Goal: Answer question/provide support: Share knowledge or assist other users

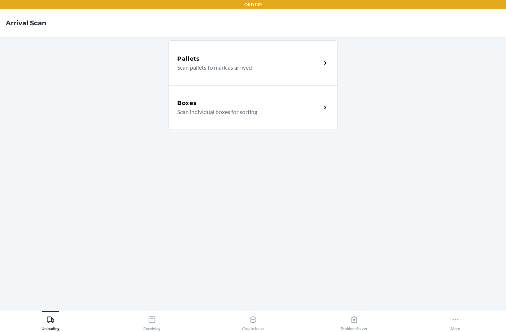
click at [446, 318] on button "More" at bounding box center [455, 321] width 101 height 20
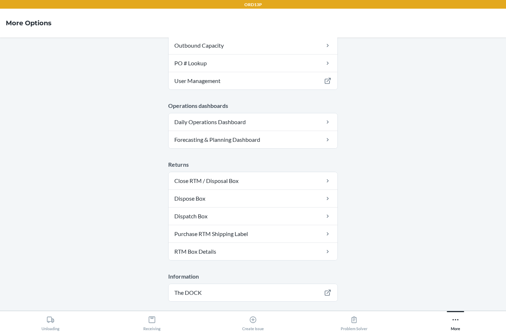
scroll to position [182, 0]
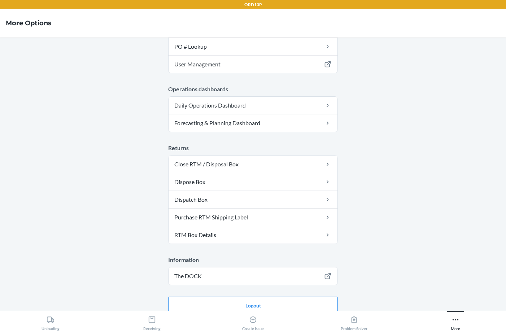
click at [147, 319] on div "Receiving" at bounding box center [151, 322] width 17 height 18
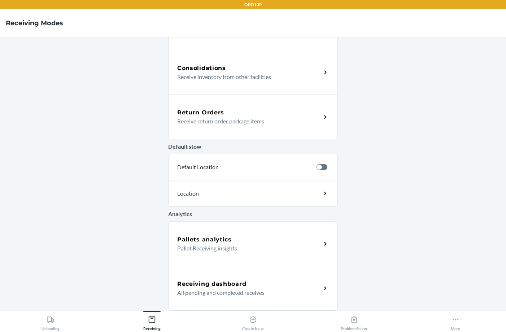
click at [211, 281] on h5 "Receiving dashboard" at bounding box center [211, 284] width 69 height 9
click at [232, 296] on p "All pending and completed receives" at bounding box center [246, 293] width 138 height 9
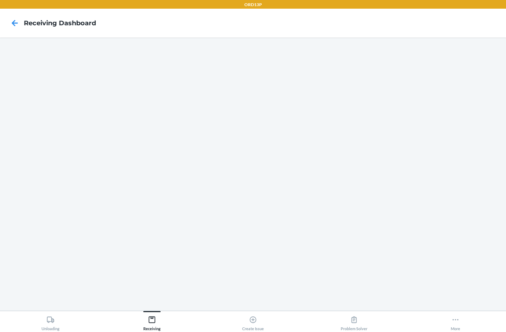
click at [16, 24] on icon at bounding box center [15, 23] width 12 height 12
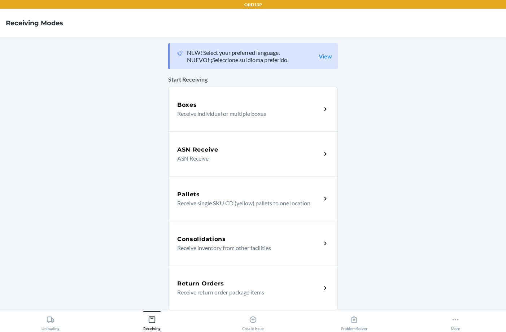
click at [358, 324] on icon at bounding box center [354, 320] width 8 height 8
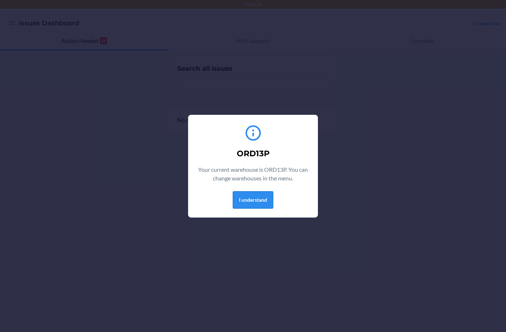
click at [262, 207] on button "I understand" at bounding box center [253, 199] width 40 height 17
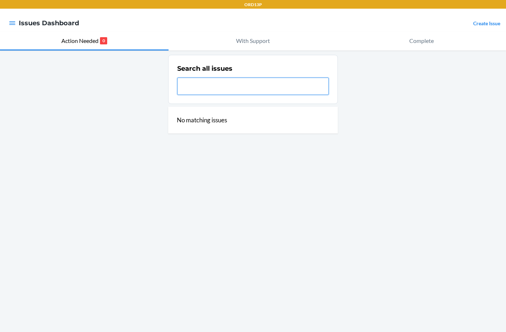
click at [212, 87] on input "text" at bounding box center [253, 86] width 152 height 17
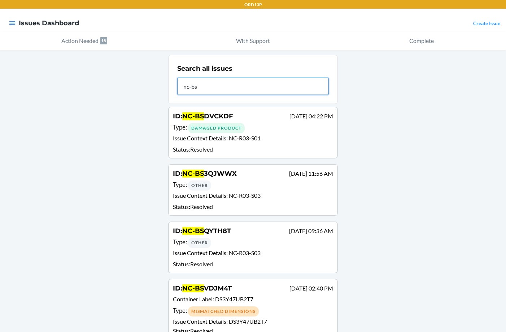
type input "nc-bs"
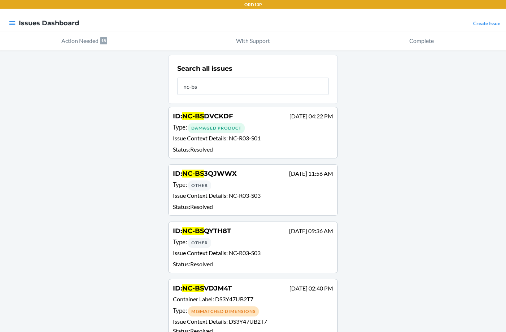
click at [220, 120] on span "DVCKDF" at bounding box center [218, 116] width 29 height 8
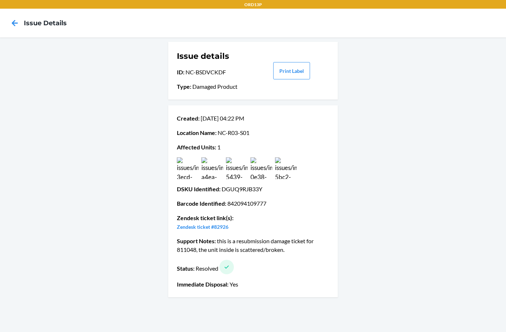
click at [20, 23] on icon at bounding box center [15, 23] width 12 height 12
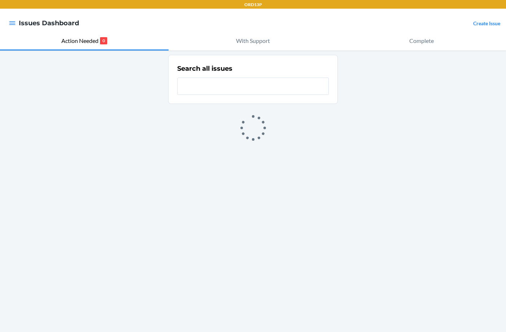
click at [198, 82] on input "text" at bounding box center [253, 86] width 152 height 17
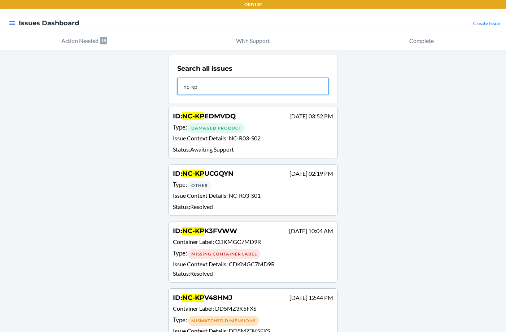
type input "nc-kp"
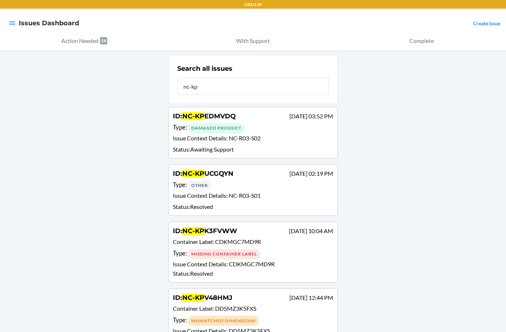
click at [240, 120] on div "ID : NC-KP EDMVDQ [DATE] 03:52 PM" at bounding box center [253, 117] width 160 height 10
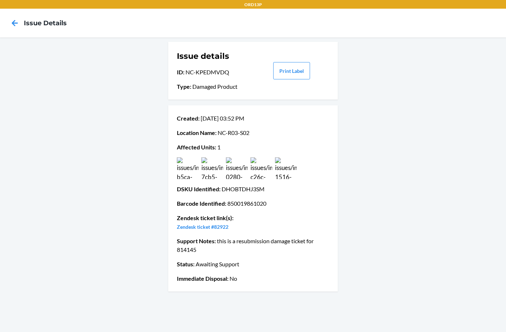
click at [190, 172] on img at bounding box center [188, 168] width 22 height 22
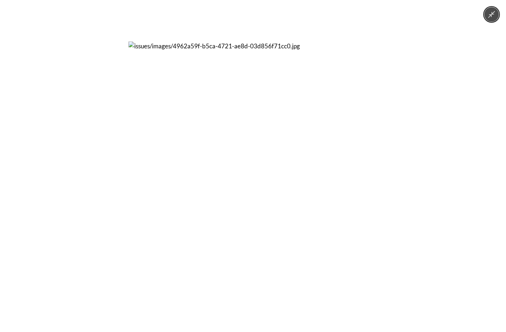
click at [257, 146] on img at bounding box center [253, 166] width 249 height 249
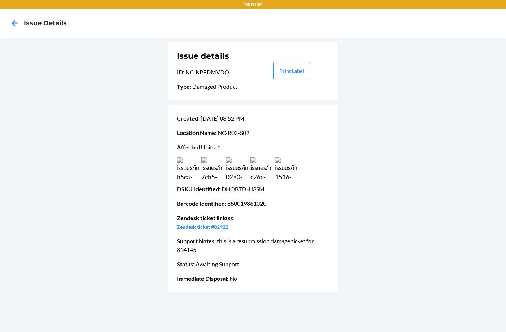
click at [214, 176] on img at bounding box center [213, 168] width 22 height 22
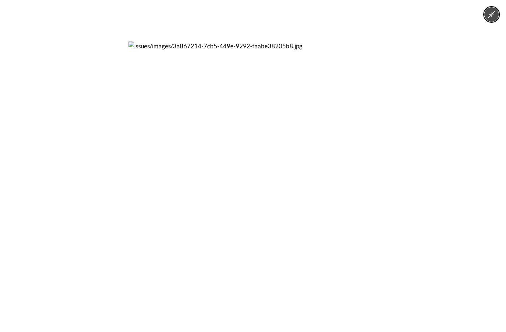
click at [307, 134] on img at bounding box center [253, 166] width 249 height 249
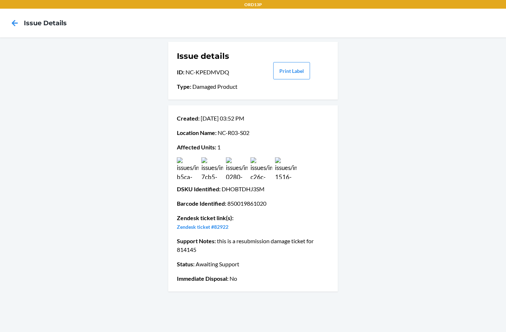
click at [15, 26] on icon at bounding box center [15, 23] width 6 height 6
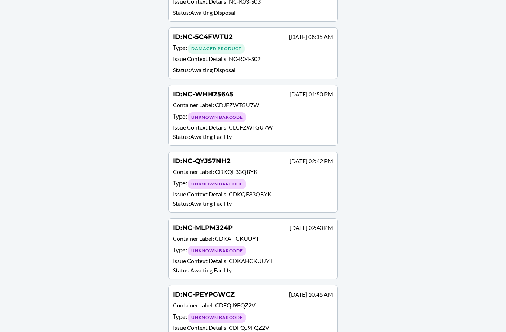
scroll to position [935, 0]
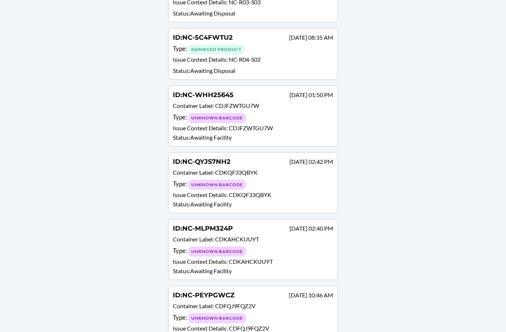
click at [274, 246] on div "Type : Unknown Barcode" at bounding box center [253, 251] width 160 height 10
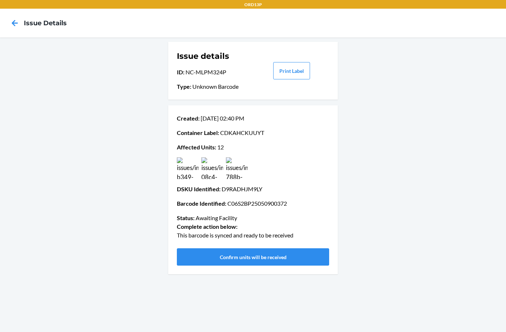
click at [18, 25] on icon at bounding box center [15, 23] width 12 height 12
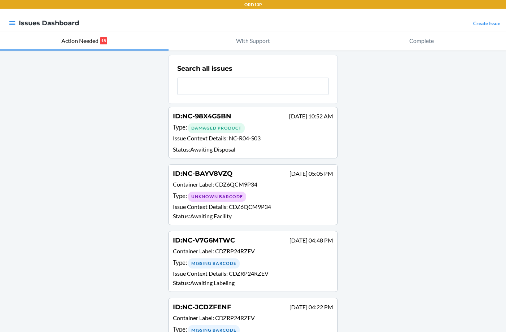
click at [237, 190] on p "Container Label : CDZ6QCM9P34" at bounding box center [253, 185] width 160 height 10
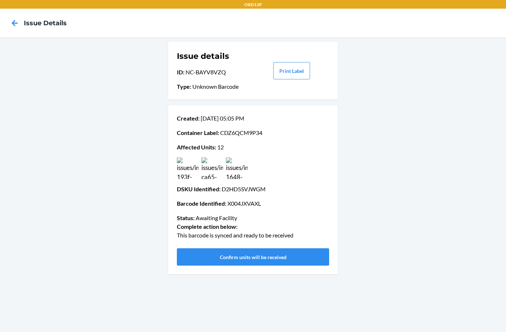
click at [219, 169] on img at bounding box center [213, 168] width 22 height 22
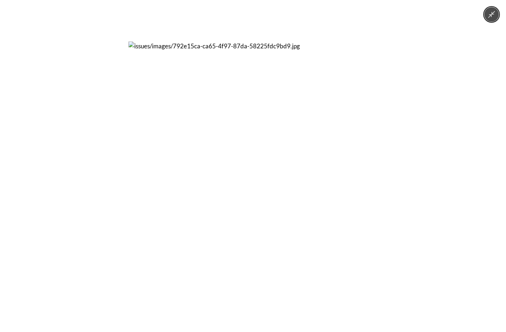
click at [219, 169] on img at bounding box center [253, 166] width 249 height 249
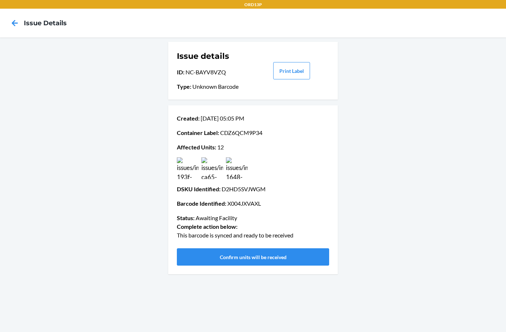
click at [186, 159] on img at bounding box center [188, 168] width 22 height 22
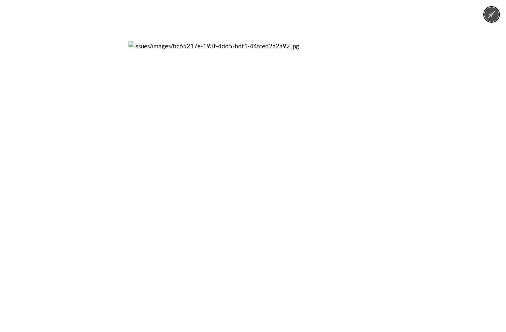
click at [195, 149] on img at bounding box center [253, 166] width 249 height 249
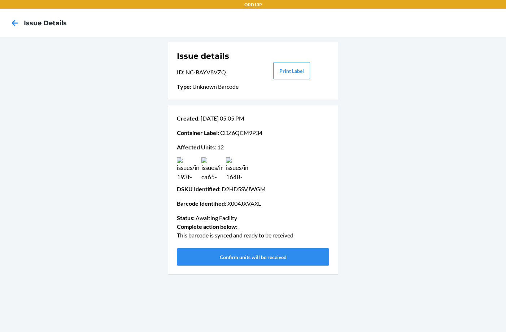
click at [17, 24] on icon at bounding box center [15, 23] width 12 height 12
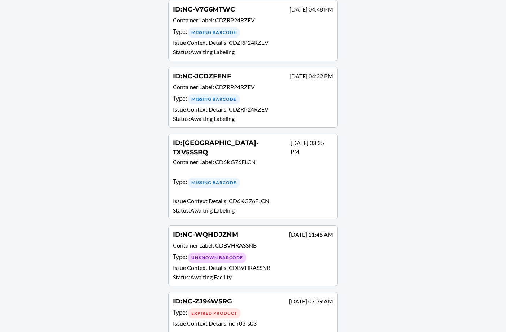
scroll to position [232, 0]
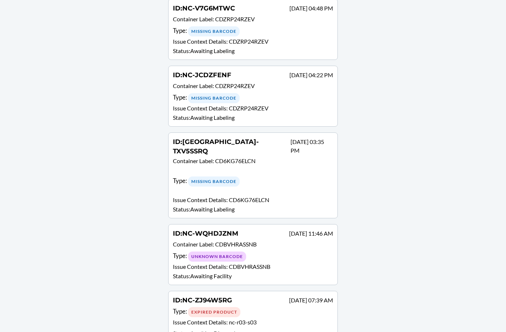
click at [221, 143] on span "[GEOGRAPHIC_DATA]-TXV5SSRQ" at bounding box center [216, 146] width 86 height 17
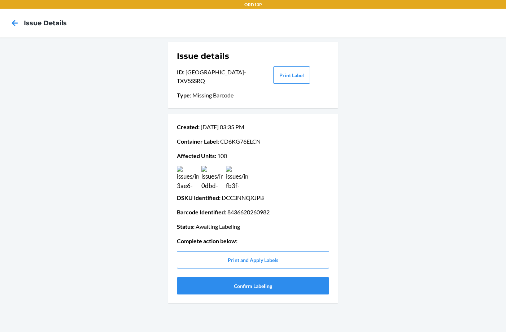
click at [18, 22] on icon at bounding box center [15, 23] width 12 height 12
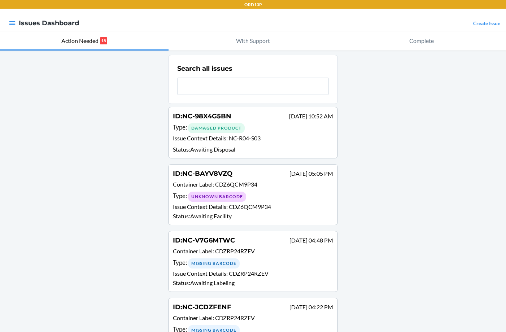
click at [222, 114] on span "NC-98X4G5BN" at bounding box center [206, 116] width 49 height 8
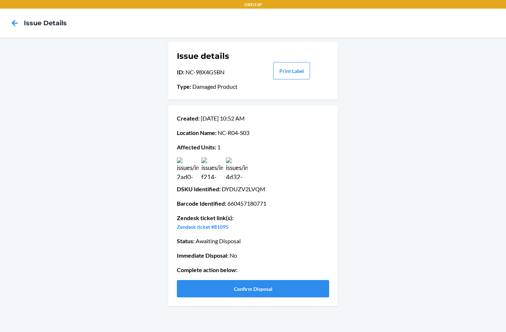
click at [242, 169] on img at bounding box center [237, 168] width 22 height 22
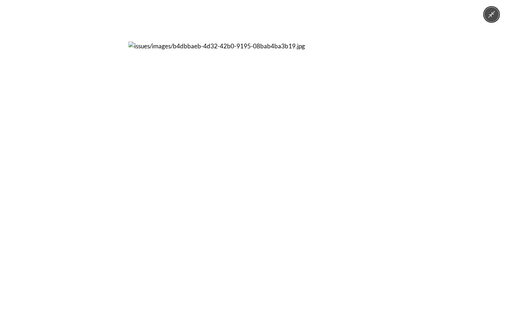
click at [245, 163] on img at bounding box center [253, 166] width 249 height 249
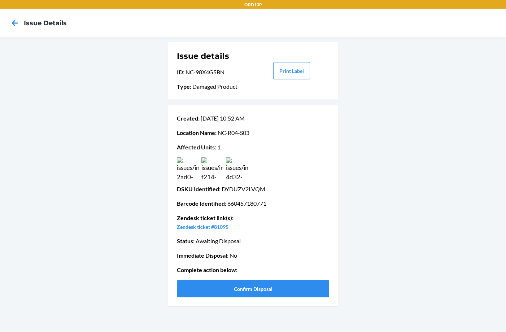
click at [220, 174] on img at bounding box center [213, 168] width 22 height 22
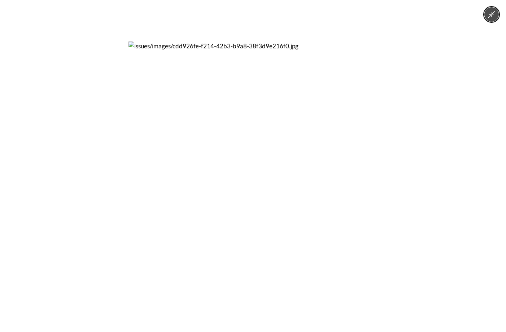
click at [208, 170] on img at bounding box center [253, 166] width 249 height 249
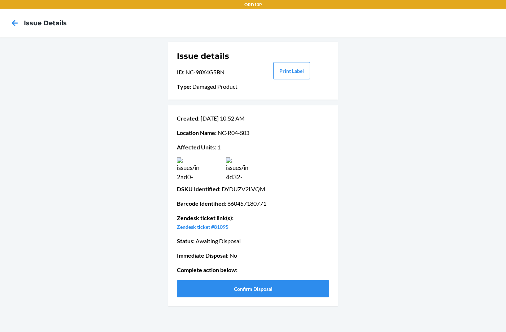
click at [194, 173] on img at bounding box center [188, 168] width 22 height 22
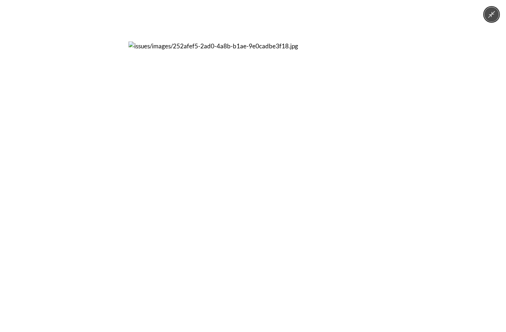
click at [230, 120] on img at bounding box center [253, 166] width 249 height 249
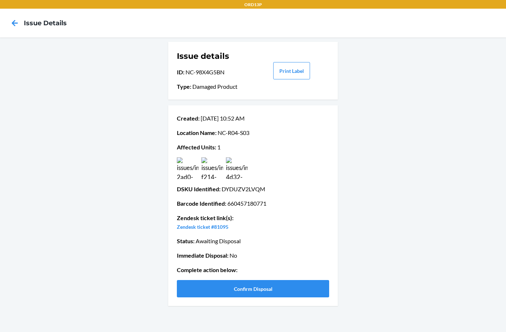
click at [216, 231] on p "Zendesk ticket #81095" at bounding box center [253, 227] width 152 height 9
click at [218, 228] on link "Zendesk ticket #81095" at bounding box center [203, 227] width 52 height 6
click at [190, 175] on img at bounding box center [188, 168] width 22 height 22
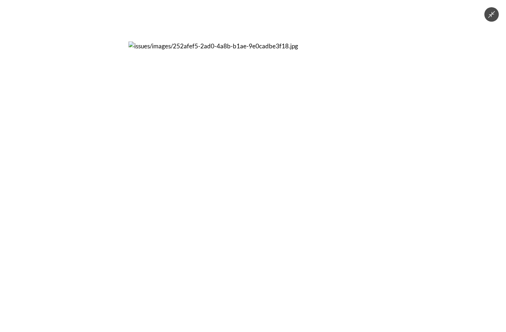
click at [334, 154] on img at bounding box center [253, 166] width 249 height 249
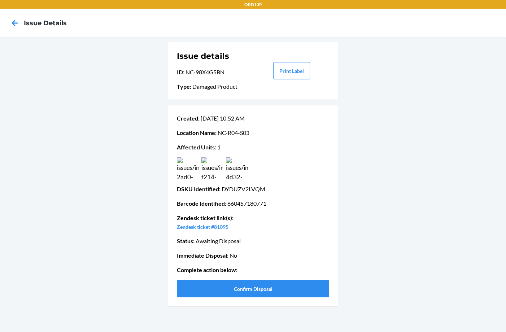
click at [17, 26] on icon at bounding box center [15, 23] width 12 height 12
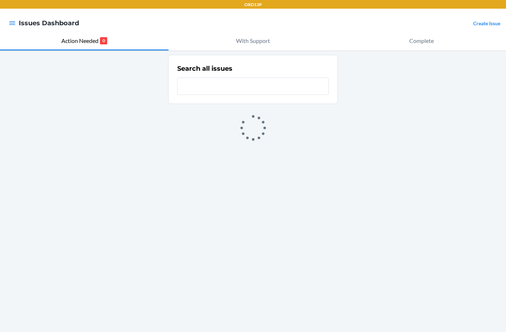
click at [14, 24] on icon "button" at bounding box center [12, 23] width 7 height 7
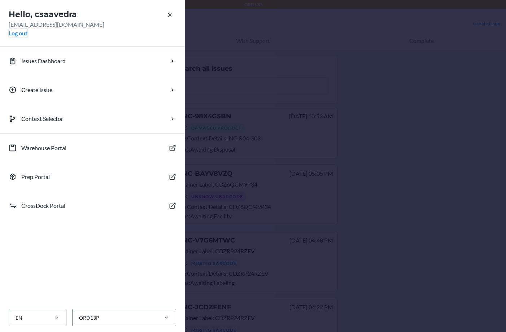
click at [21, 34] on button "Log out" at bounding box center [18, 33] width 19 height 9
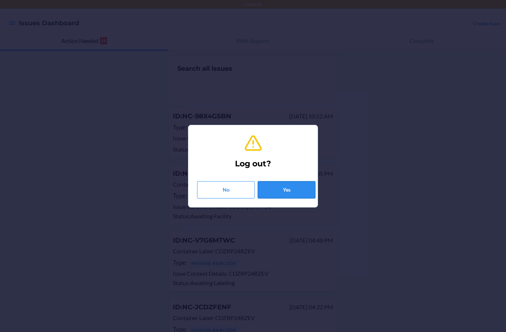
click at [284, 193] on button "Yes" at bounding box center [287, 189] width 58 height 17
